Goal: Find specific page/section: Find specific page/section

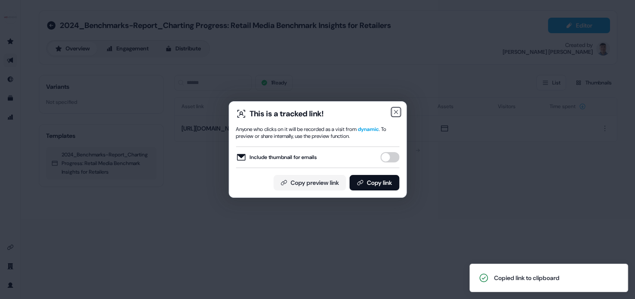
drag, startPoint x: 396, startPoint y: 114, endPoint x: 375, endPoint y: 118, distance: 21.8
click at [396, 115] on icon "button" at bounding box center [395, 112] width 7 height 7
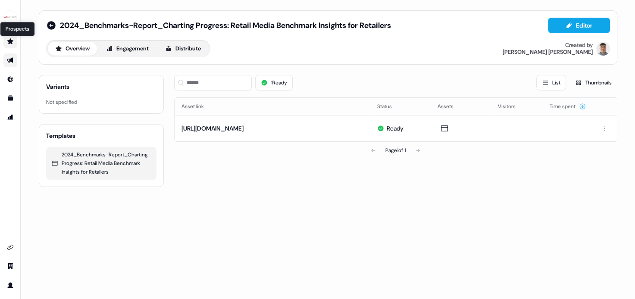
click at [11, 41] on icon "Go to prospects" at bounding box center [10, 41] width 6 height 6
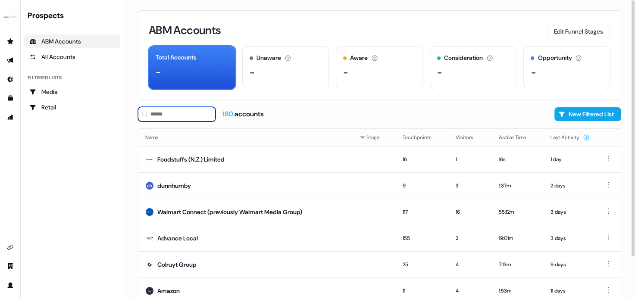
click at [184, 118] on input at bounding box center [177, 114] width 78 height 15
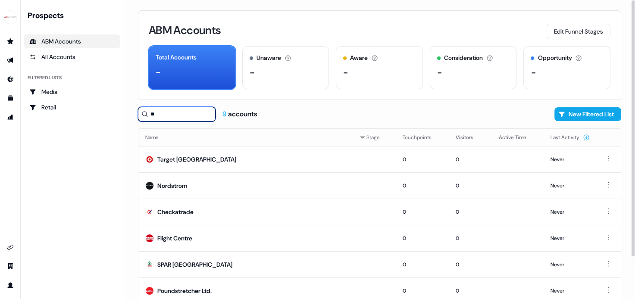
type input "*"
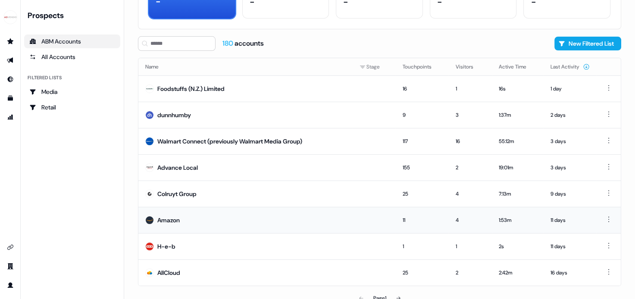
scroll to position [79, 0]
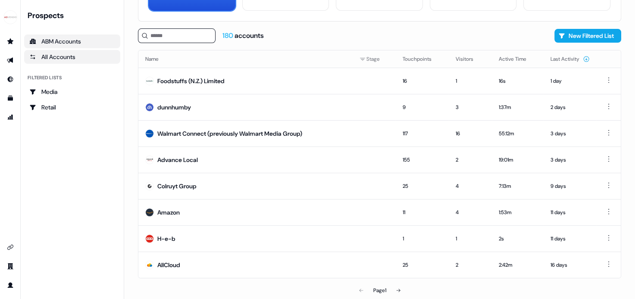
click at [56, 62] on link "All Accounts" at bounding box center [72, 57] width 96 height 14
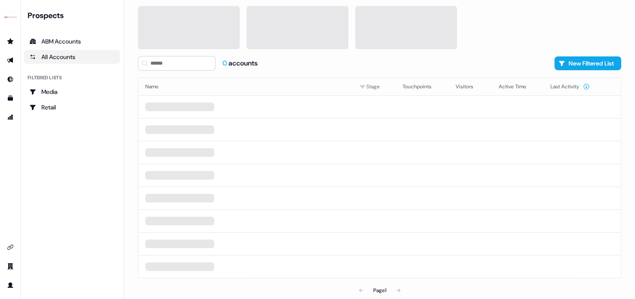
scroll to position [29, 0]
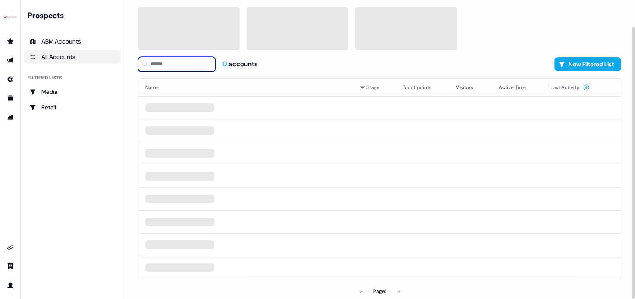
click at [175, 65] on input at bounding box center [177, 64] width 78 height 15
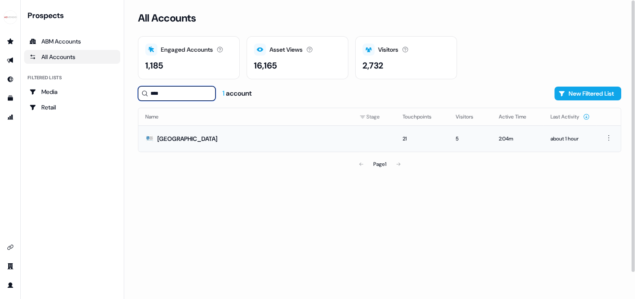
type input "****"
click at [192, 138] on div "[GEOGRAPHIC_DATA]" at bounding box center [187, 138] width 60 height 9
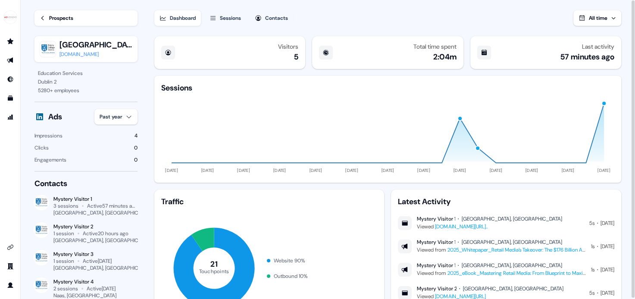
click at [234, 17] on div "Sessions" at bounding box center [230, 18] width 21 height 9
